Goal: Task Accomplishment & Management: Use online tool/utility

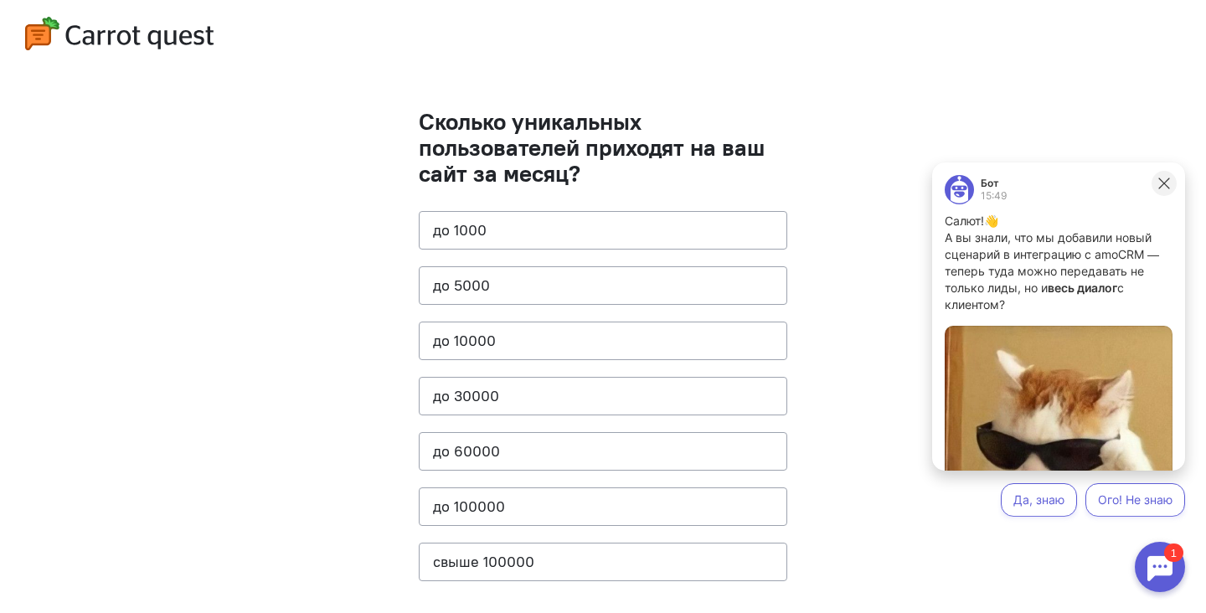
click at [1162, 182] on icon at bounding box center [1164, 183] width 15 height 15
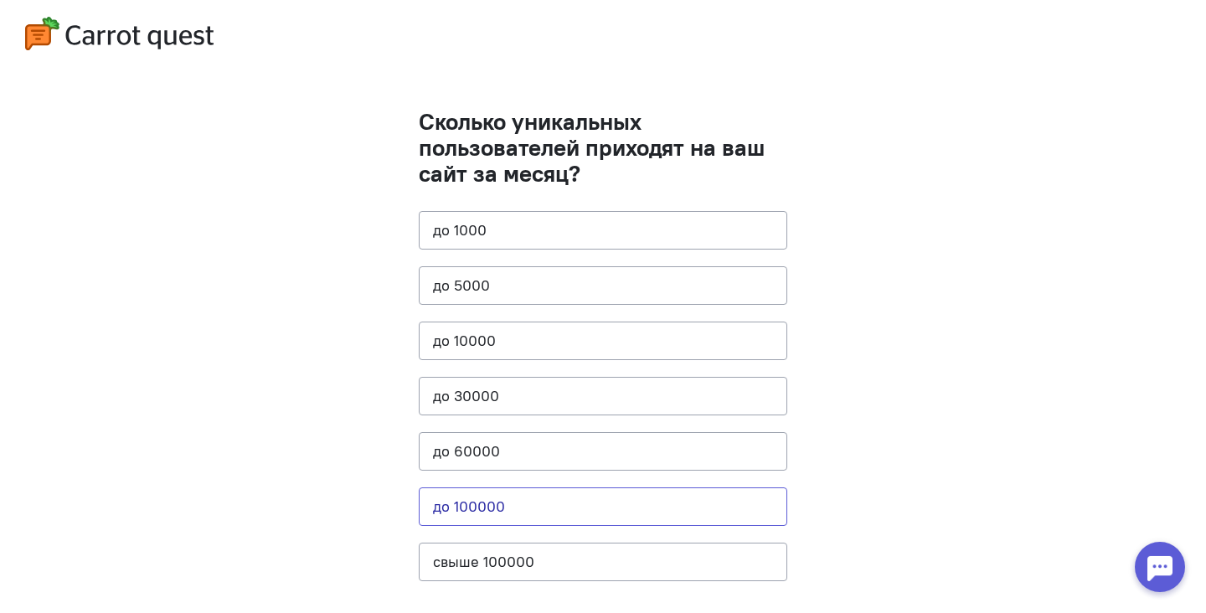
click at [490, 509] on button "до 100000" at bounding box center [603, 507] width 369 height 39
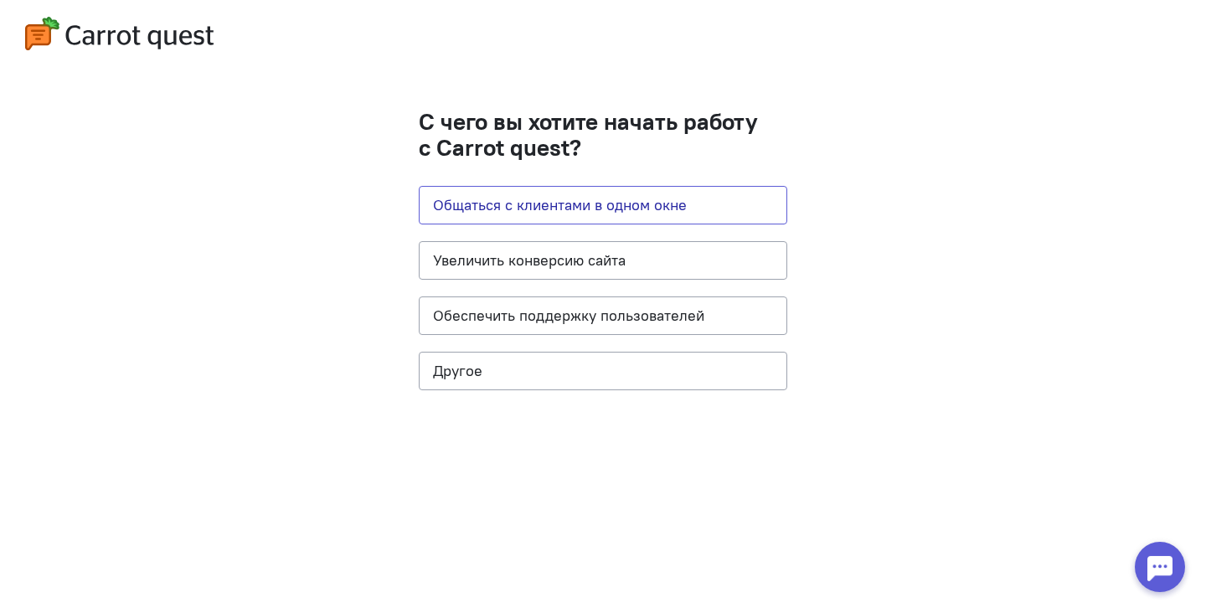
click at [534, 200] on button "Общаться с клиентами в одном окне" at bounding box center [603, 205] width 369 height 39
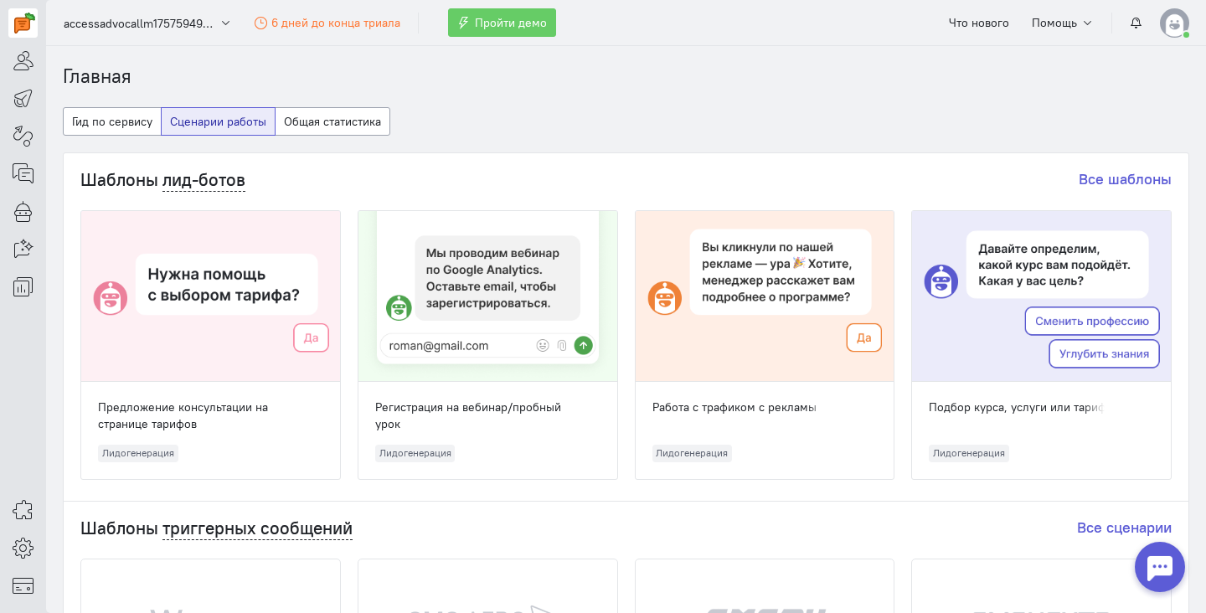
click at [519, 256] on div at bounding box center [488, 296] width 259 height 171
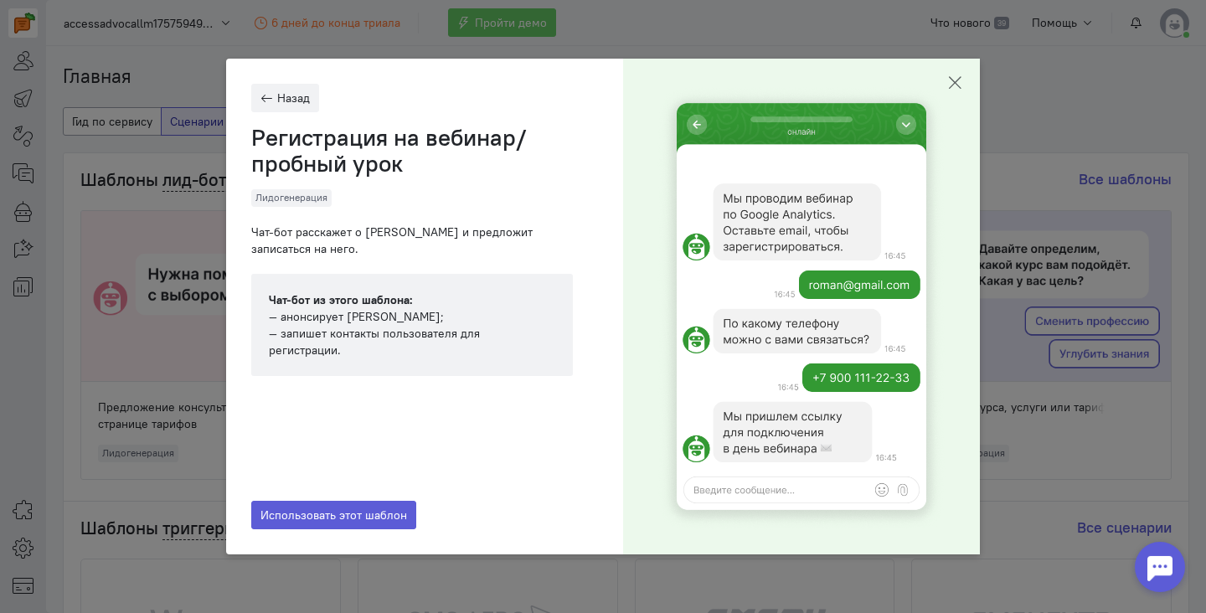
click at [961, 78] on icon "button" at bounding box center [955, 83] width 17 height 17
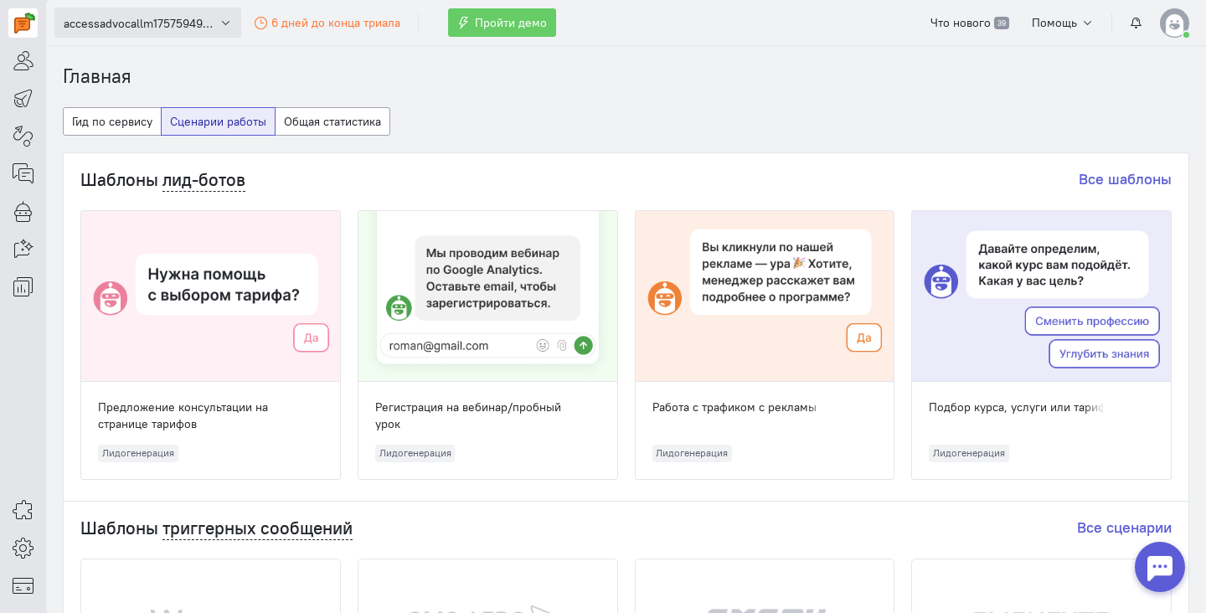
click at [155, 28] on span "accessadvocallm1757594956" at bounding box center [139, 23] width 151 height 17
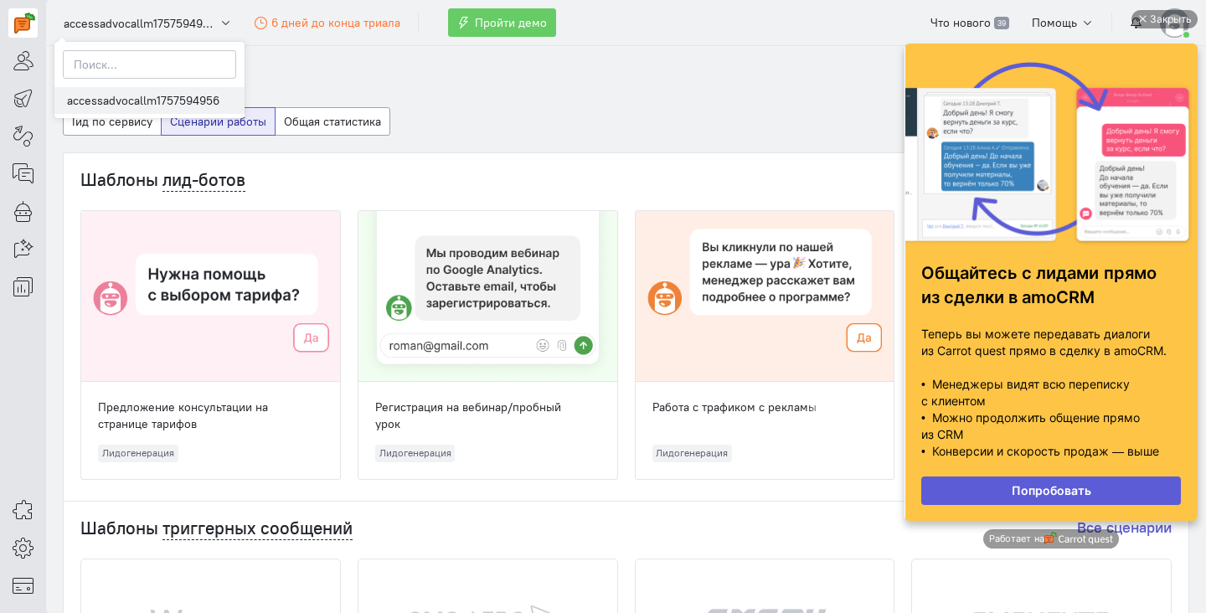
click at [127, 106] on link "accessadvocallm1757594956" at bounding box center [149, 100] width 190 height 27
click at [461, 60] on section "Главная Гид по сервису Сценарии работы Общая статистика Шаблоны лид-ботов Все ш…" at bounding box center [626, 329] width 1160 height 567
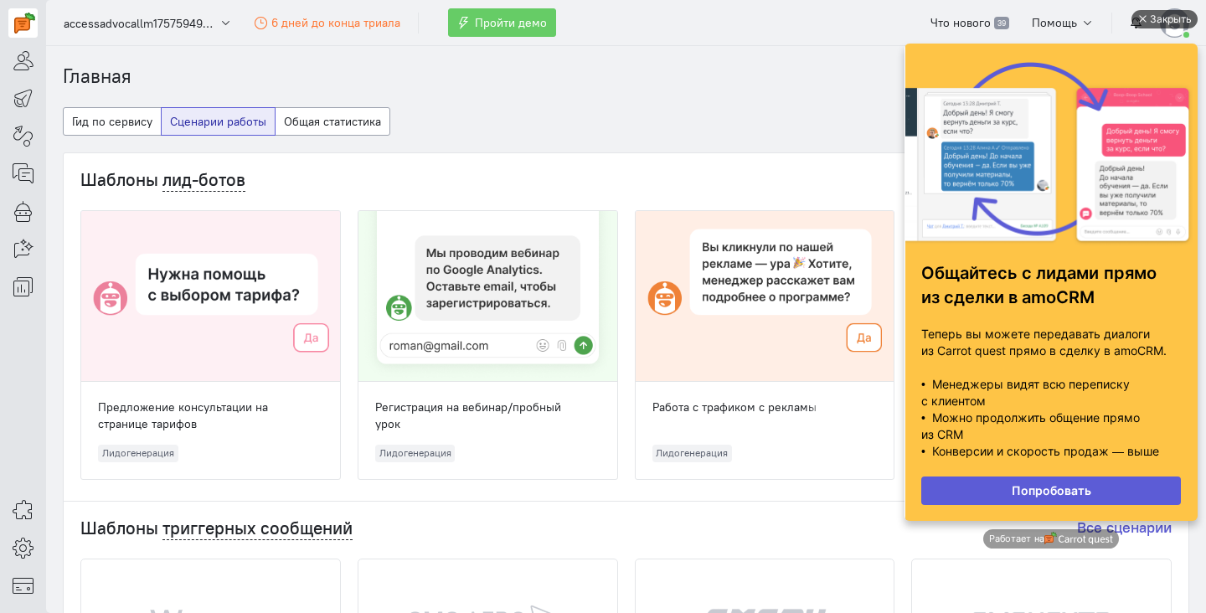
click at [1174, 21] on div "Закрыть" at bounding box center [1171, 19] width 42 height 18
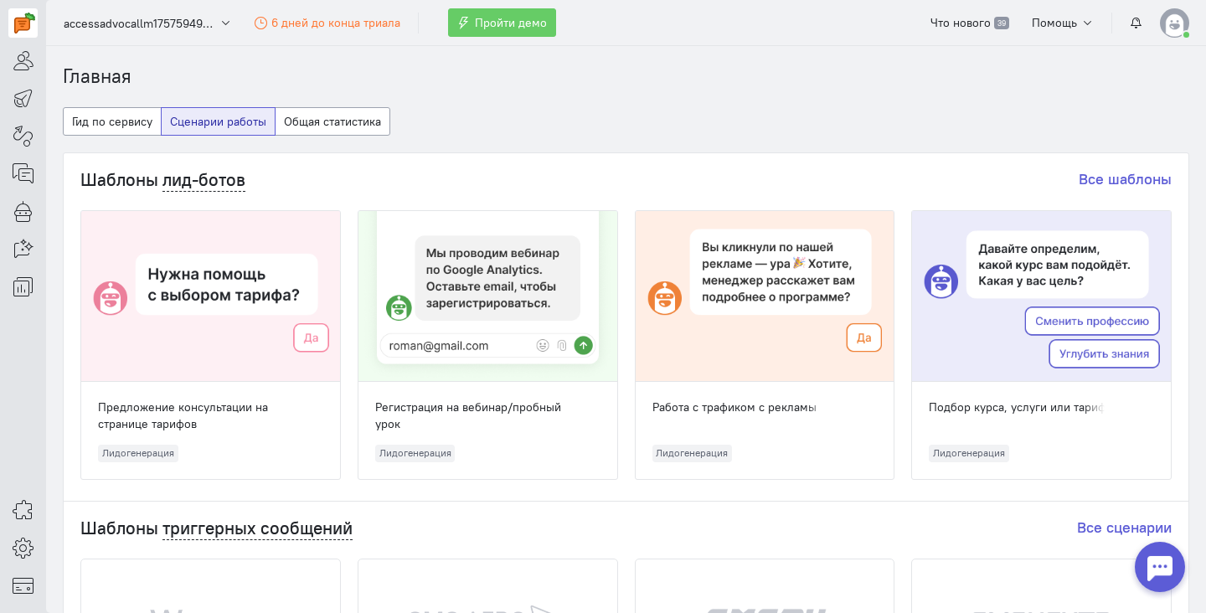
click at [1169, 21] on img at bounding box center [1174, 22] width 29 height 29
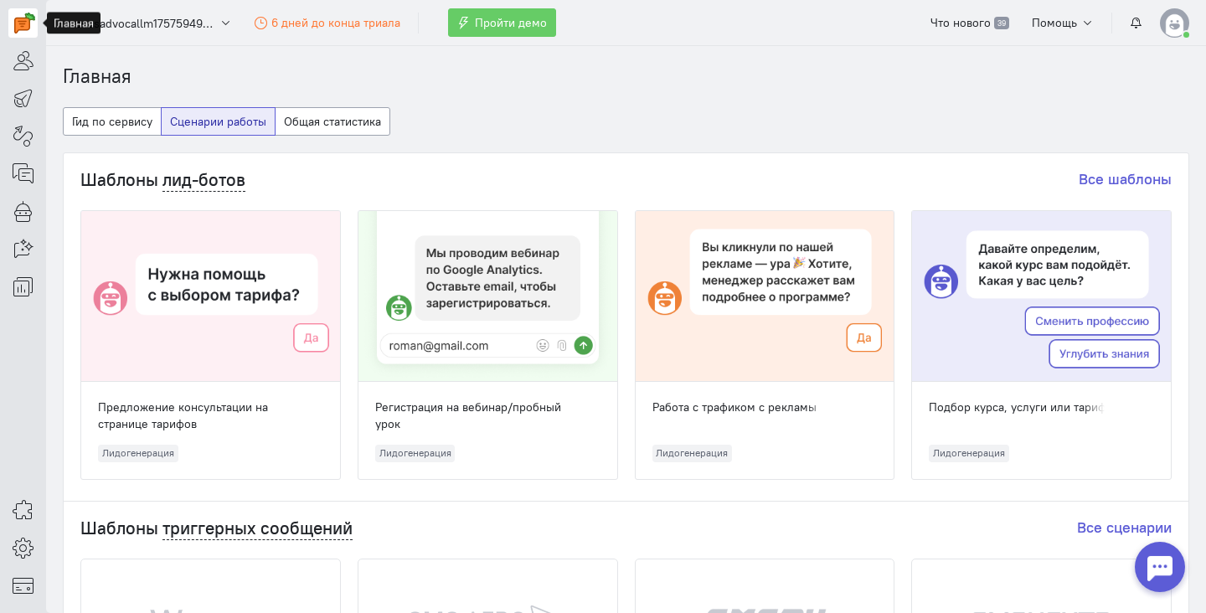
click at [25, 23] on img at bounding box center [24, 23] width 21 height 21
